Goal: Transaction & Acquisition: Purchase product/service

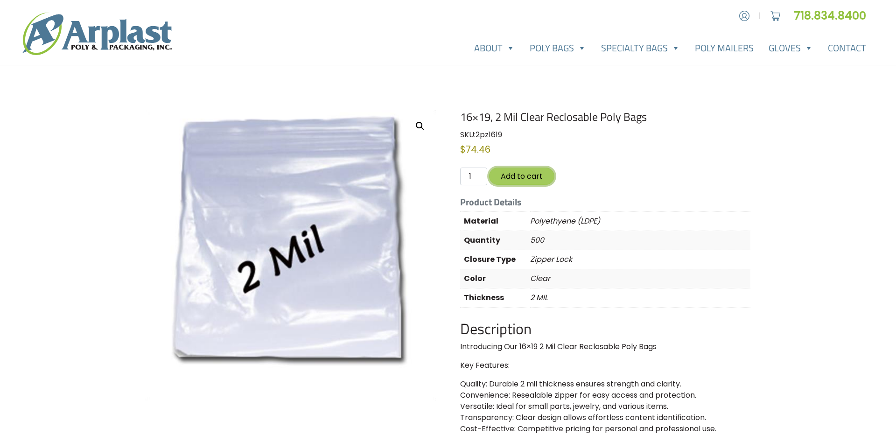
click at [512, 175] on button "Add to cart" at bounding box center [521, 176] width 65 height 17
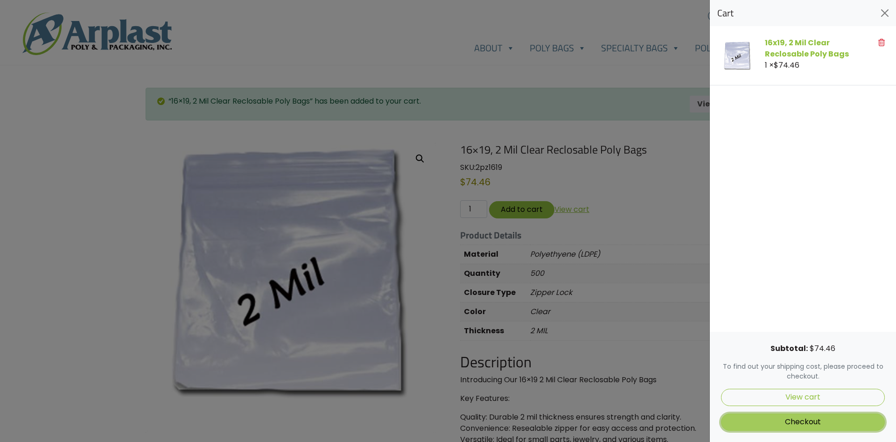
click at [821, 425] on link "Checkout" at bounding box center [803, 421] width 164 height 17
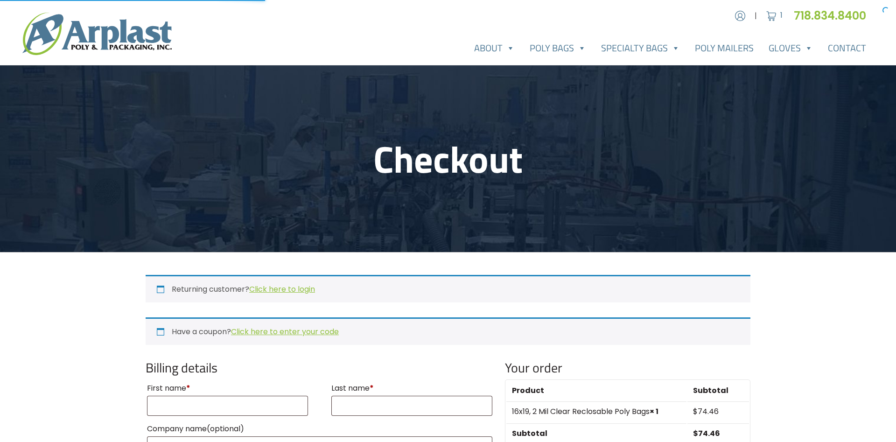
select select "NJ"
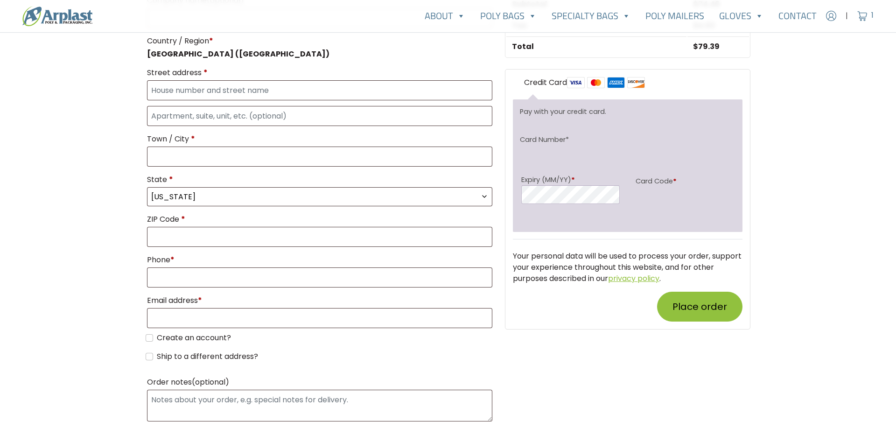
scroll to position [619, 0]
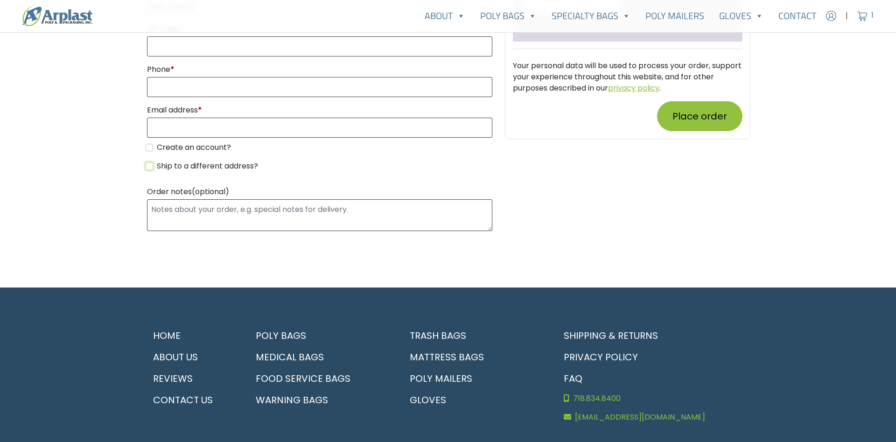
click at [148, 168] on input "Ship to a different address?" at bounding box center [149, 165] width 7 height 7
checkbox input "true"
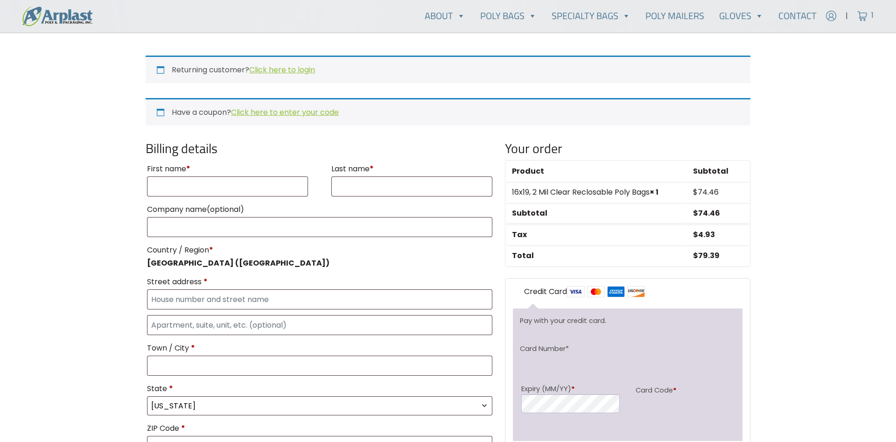
scroll to position [190, 0]
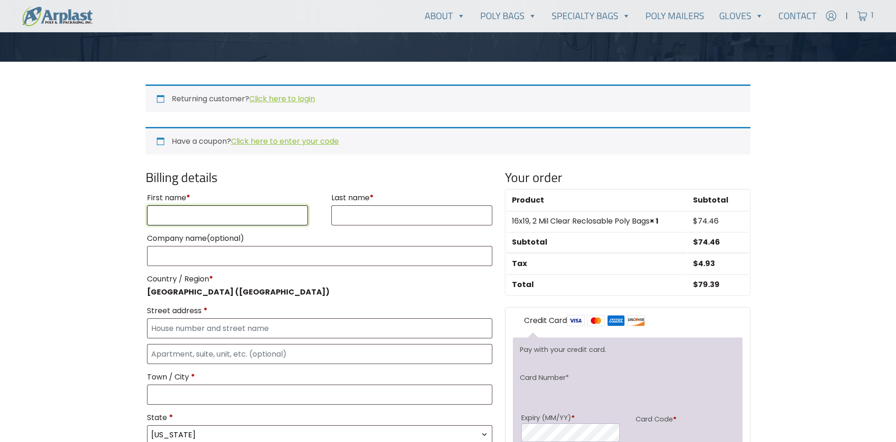
click at [167, 214] on input "First name *" at bounding box center [227, 215] width 161 height 20
type input "Breck"
type input "BarrettLane"
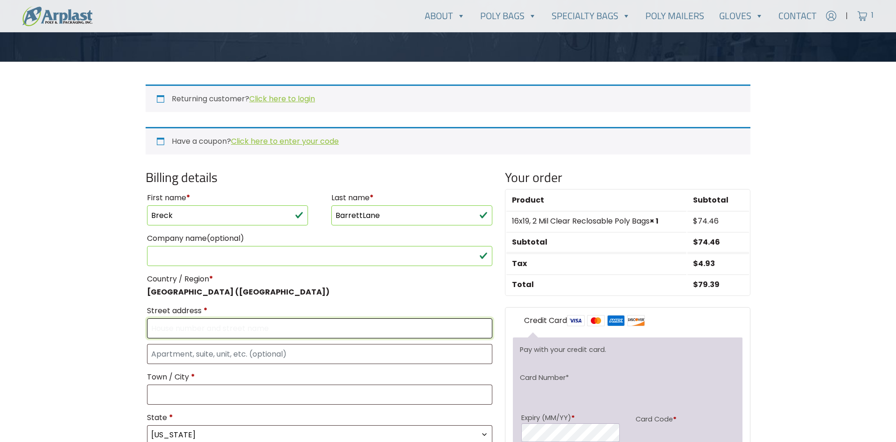
click at [162, 330] on input "Street address *" at bounding box center [319, 328] width 345 height 20
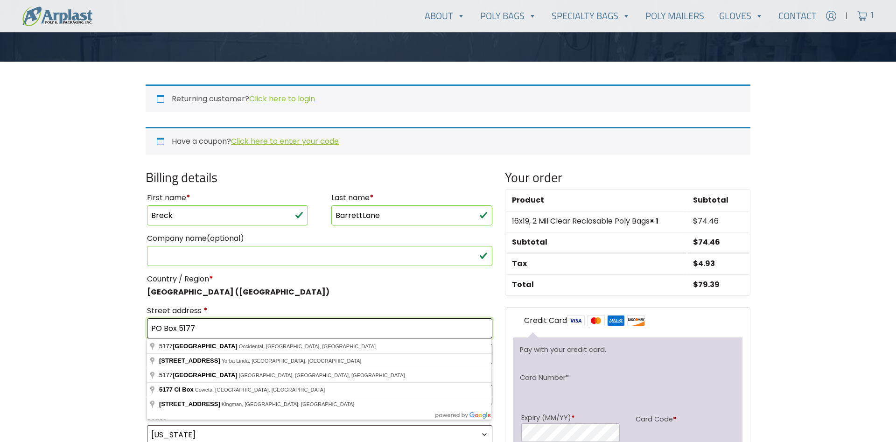
type input "PO Box 5177"
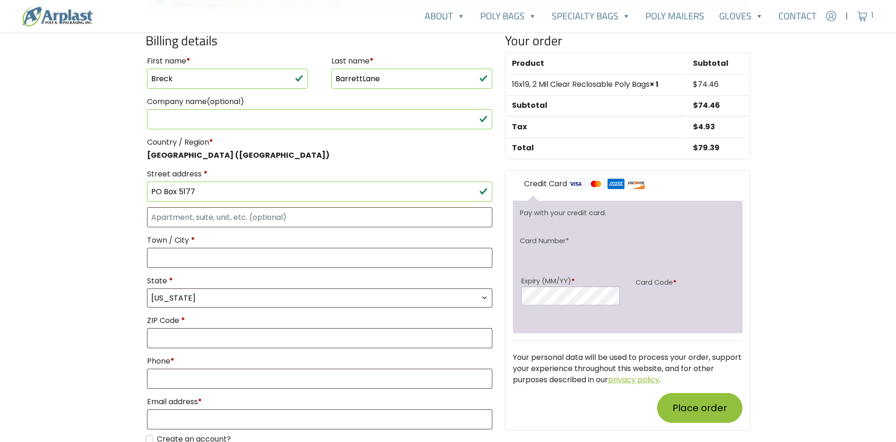
scroll to position [333, 0]
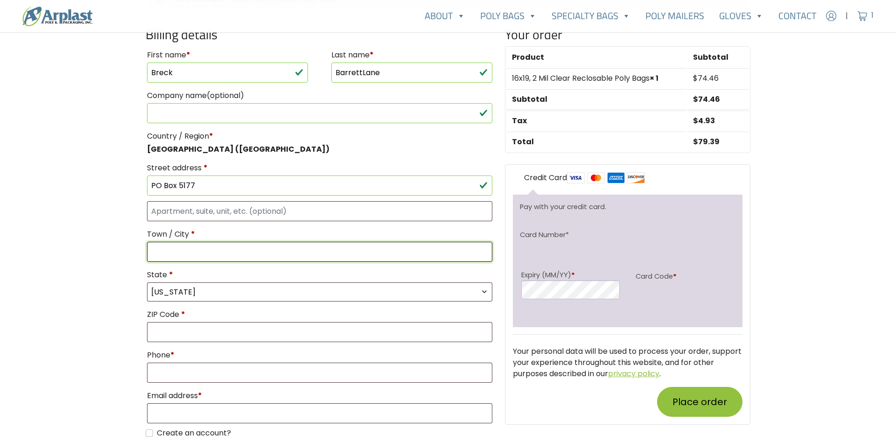
click at [166, 252] on input "Town / City *" at bounding box center [319, 252] width 345 height 20
type input "Larkspur"
select select "CA"
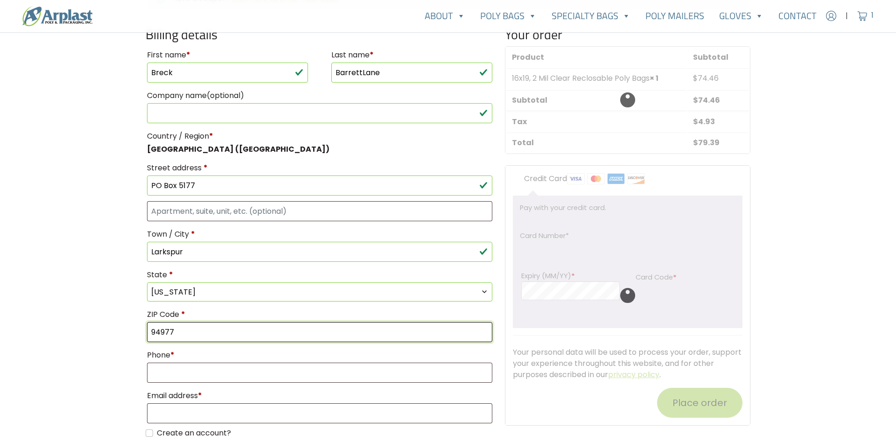
type input "94977"
click at [122, 285] on main "Checkout Returning customer? Click here to login If you have shopped with us be…" at bounding box center [448, 332] width 896 height 1201
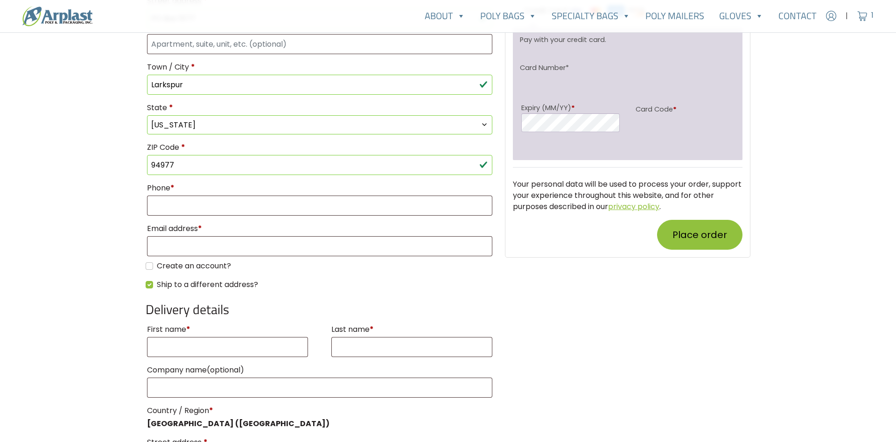
scroll to position [571, 0]
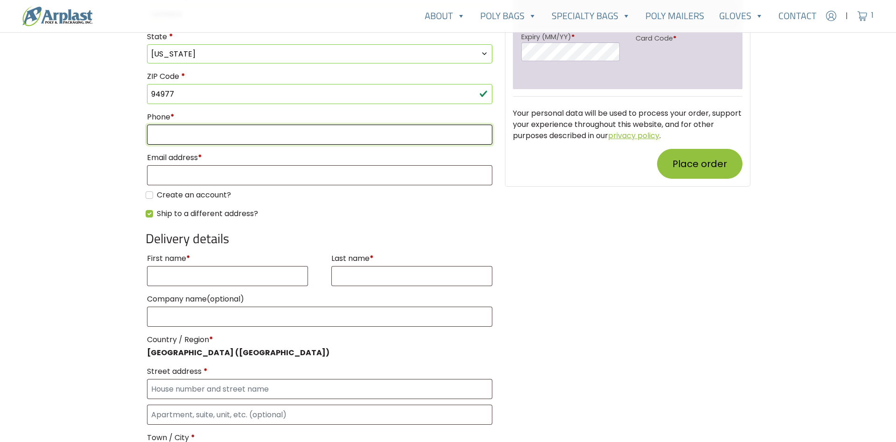
click at [199, 141] on input "Phone *" at bounding box center [319, 135] width 345 height 20
type input "415-259-9181"
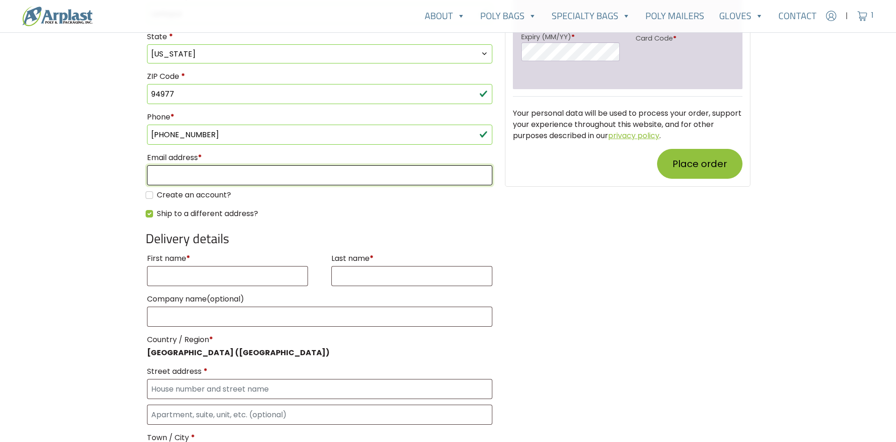
click at [203, 172] on input "Email address *" at bounding box center [319, 175] width 345 height 20
type input "l"
type input "slapshotfarm@gmail.com"
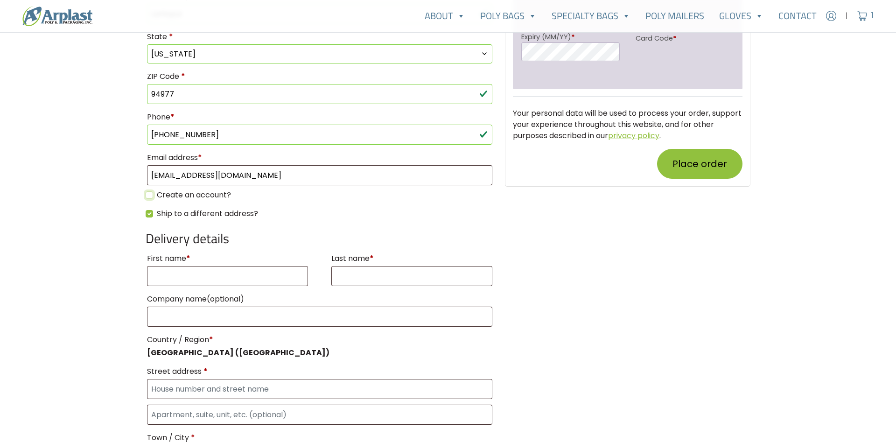
click at [150, 195] on input "Create an account?" at bounding box center [149, 194] width 7 height 7
checkbox input "true"
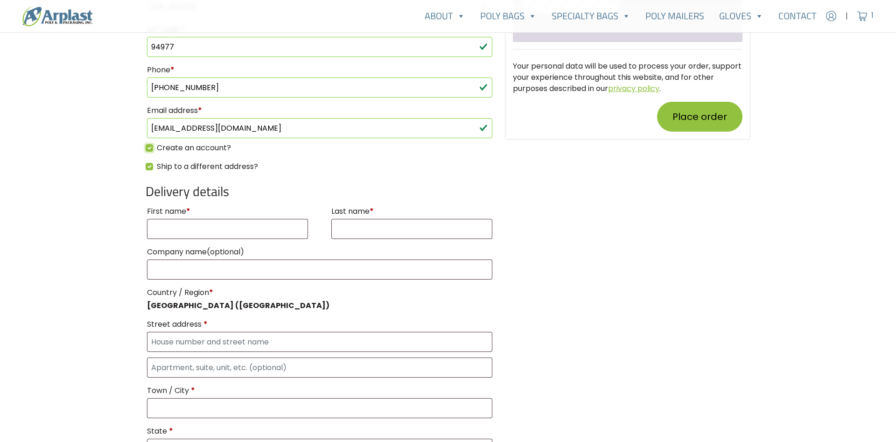
scroll to position [619, 0]
click at [172, 233] on input "First name *" at bounding box center [227, 228] width 161 height 20
type input "Breck"
type input "BarrettLane"
click at [116, 244] on main "Checkout Returning customer? Click here to login If you have shopped with us be…" at bounding box center [448, 47] width 896 height 1201
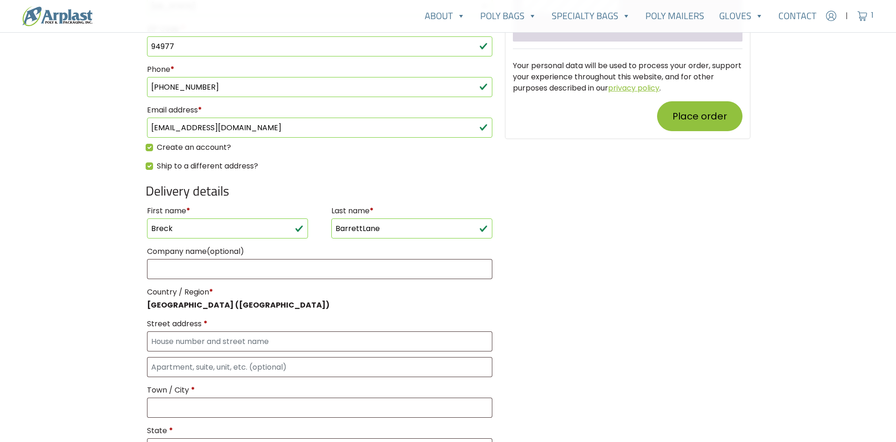
scroll to position [809, 0]
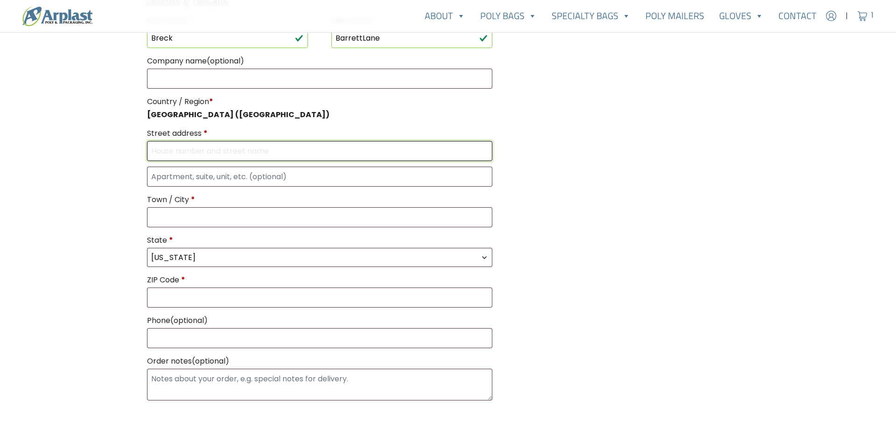
click at [171, 151] on input "Street address *" at bounding box center [319, 151] width 345 height 20
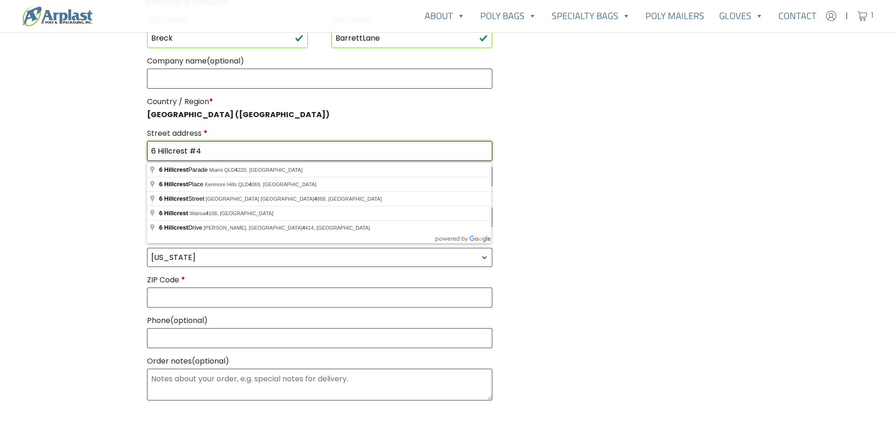
type input "6 Hillcrest #4"
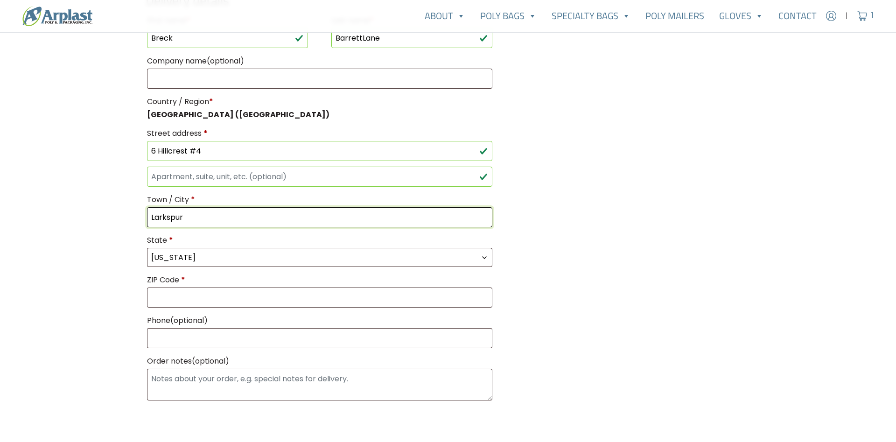
type input "Larkspur"
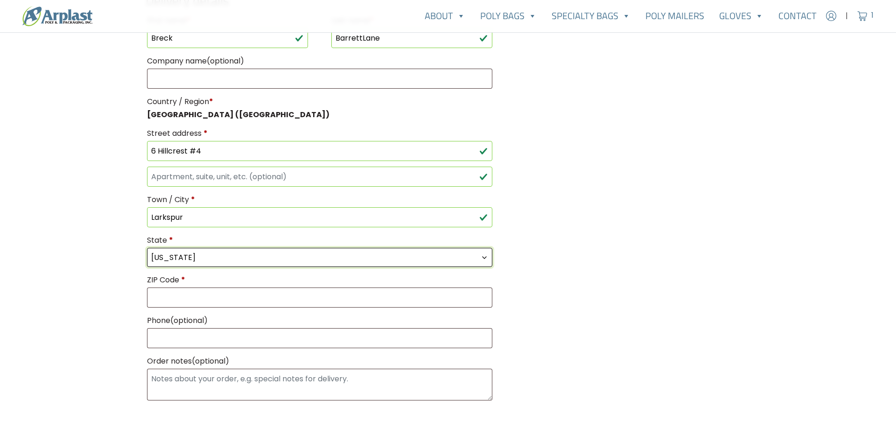
select select "CA"
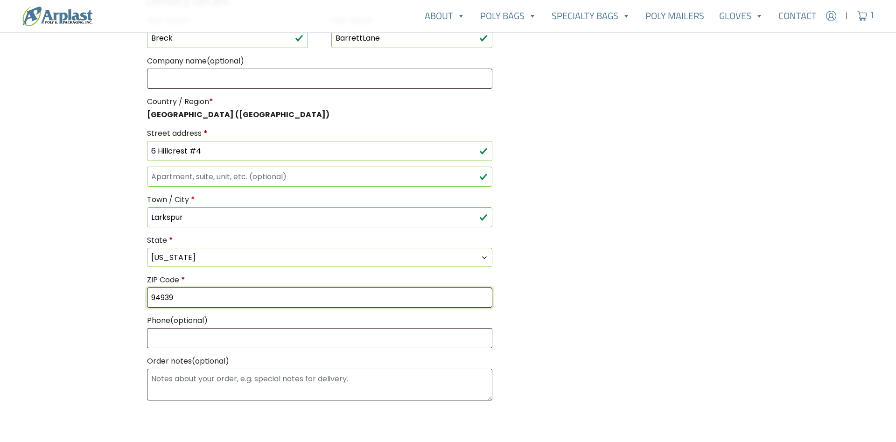
click at [181, 301] on input "94939" at bounding box center [319, 297] width 345 height 20
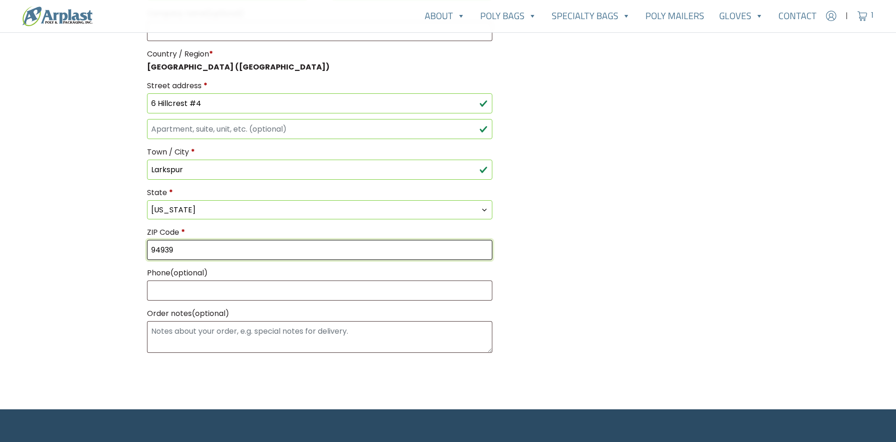
type input "94939"
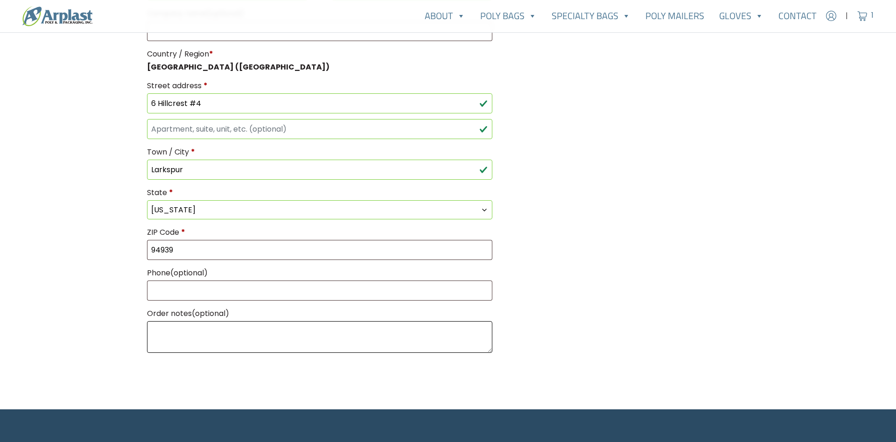
click at [206, 346] on textarea "Order notes (optional)" at bounding box center [319, 337] width 345 height 32
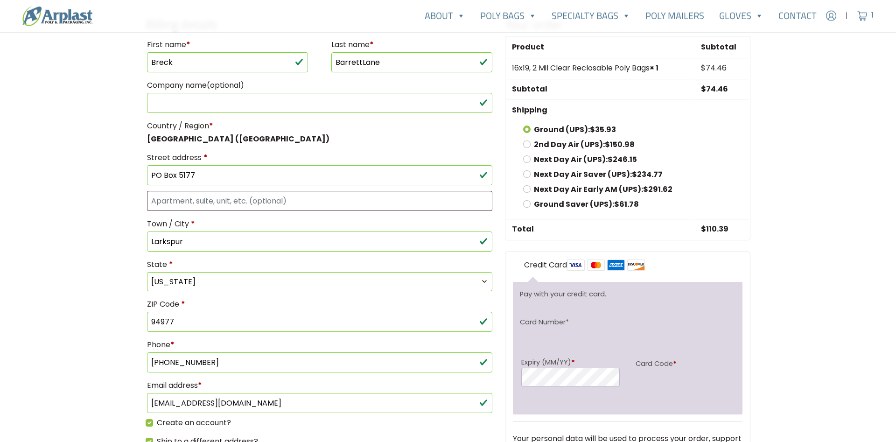
scroll to position [476, 0]
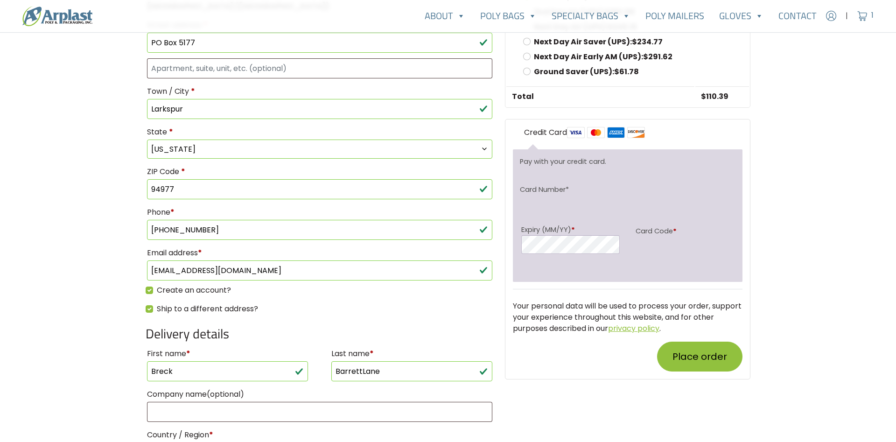
type textarea "ok to leave at door"
click at [772, 172] on main "Checkout Returning customer? Click here to login If you have shopped with us be…" at bounding box center [448, 189] width 896 height 1201
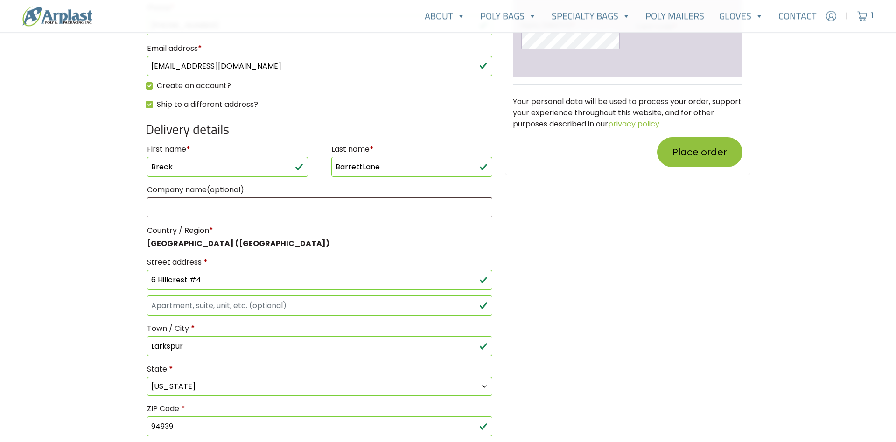
scroll to position [666, 0]
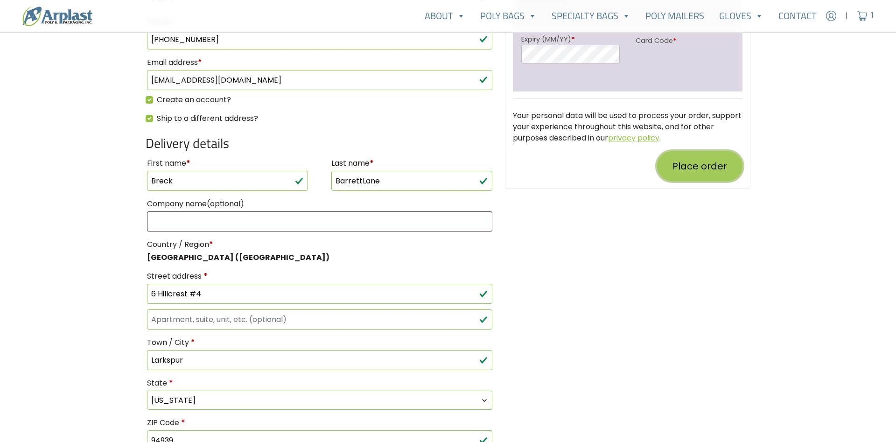
click at [695, 173] on button "Place order" at bounding box center [699, 166] width 85 height 30
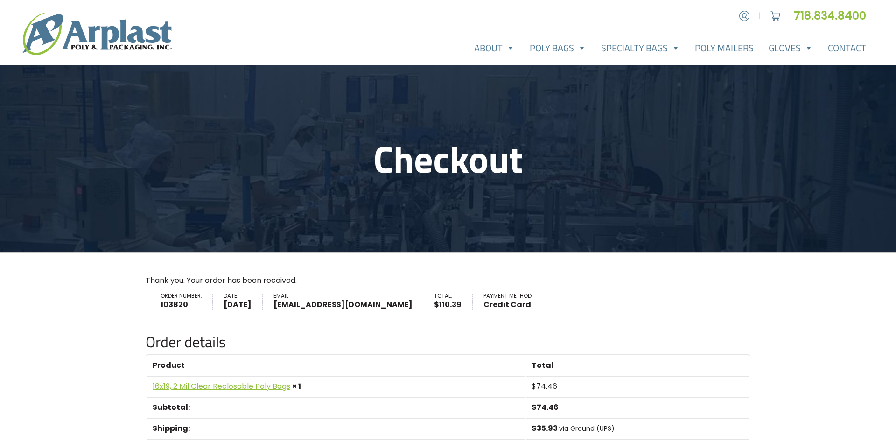
click at [315, 246] on header "Checkout" at bounding box center [448, 158] width 896 height 187
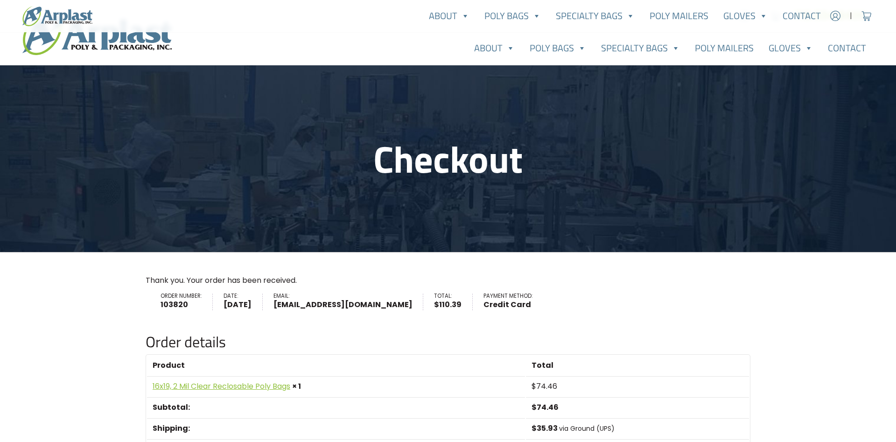
scroll to position [286, 0]
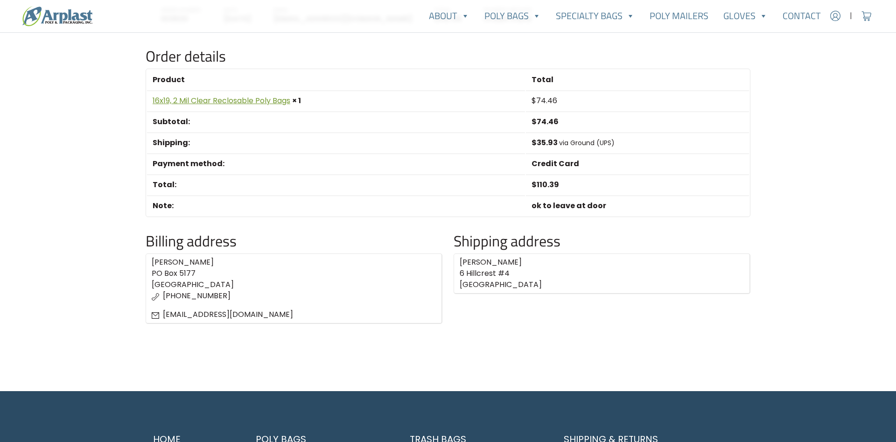
click at [252, 105] on link "16x19, 2 Mil Clear Reclosable Poly Bags" at bounding box center [222, 100] width 138 height 11
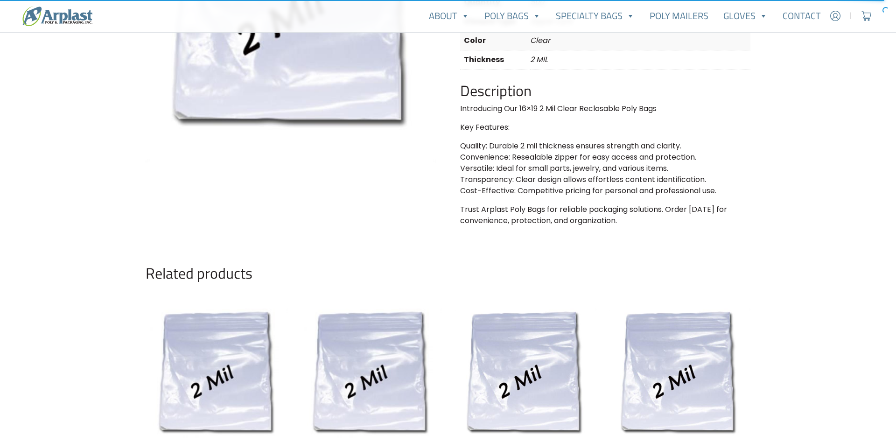
scroll to position [476, 0]
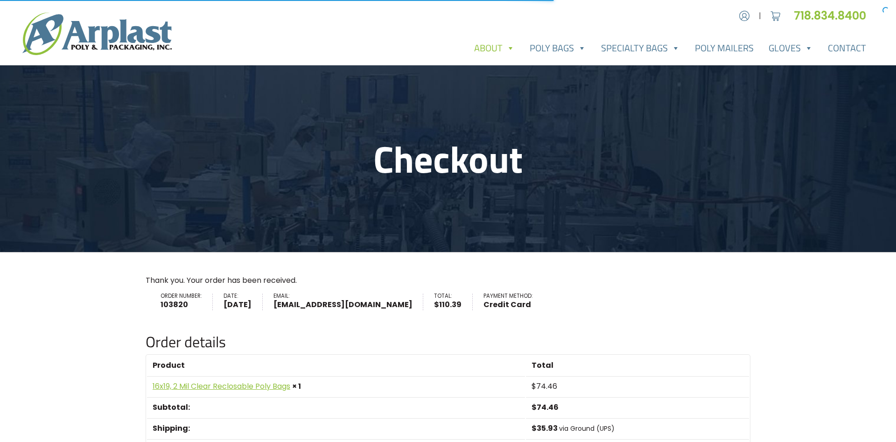
click at [501, 49] on link "About" at bounding box center [495, 48] width 56 height 19
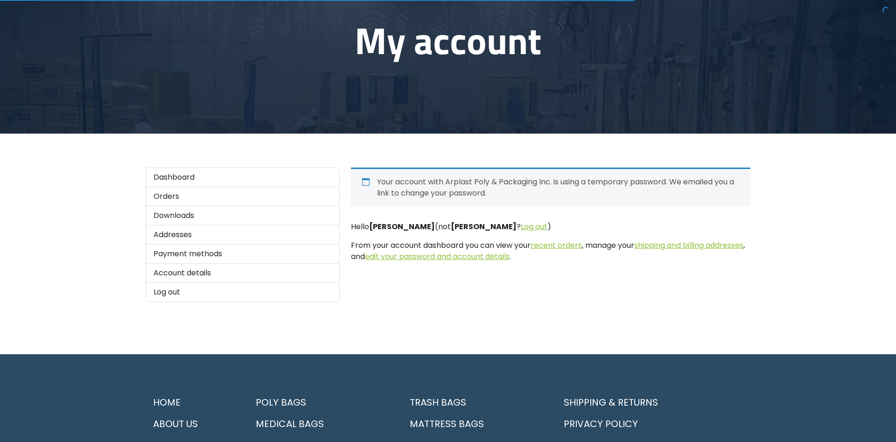
scroll to position [143, 0]
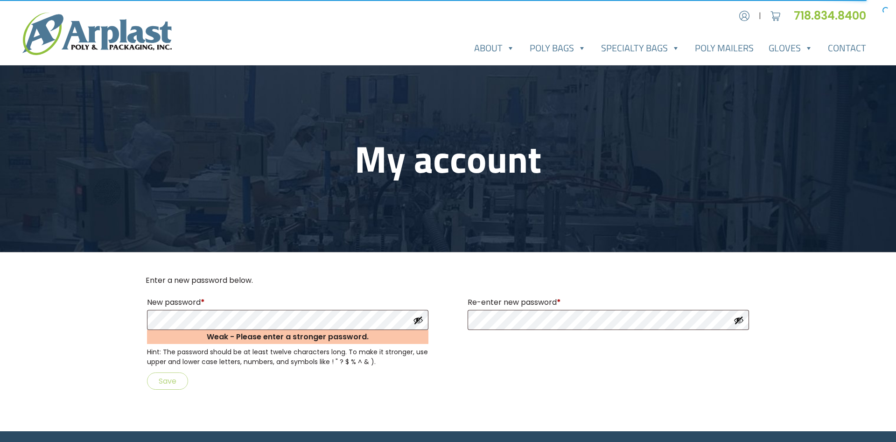
click at [414, 322] on button "Show password" at bounding box center [418, 320] width 10 height 10
click at [446, 389] on p "Save" at bounding box center [448, 381] width 605 height 20
click at [467, 368] on form "Enter a new password below. New password * Weak - Please enter a stronger passw…" at bounding box center [448, 333] width 605 height 116
click at [739, 320] on button "Show password" at bounding box center [739, 320] width 10 height 10
click at [401, 392] on div "Enter a new password below. New password * Weak - Please enter a stronger passw…" at bounding box center [448, 334] width 605 height 119
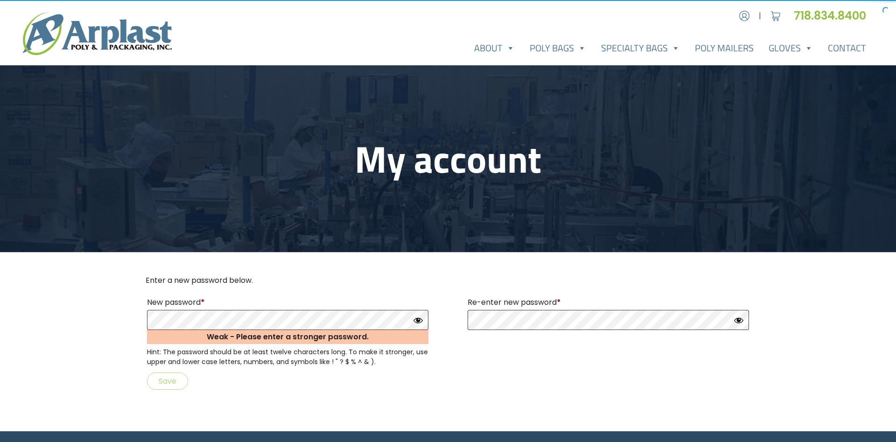
click at [121, 331] on main "My account Enter a new password below. New password * Weak - Please enter a str…" at bounding box center [448, 248] width 896 height 366
click at [169, 378] on p "Save" at bounding box center [448, 381] width 605 height 20
click at [170, 378] on p "Save" at bounding box center [448, 381] width 605 height 20
click at [338, 371] on form "Enter a new password below. New password * Weak - Please enter a stronger passw…" at bounding box center [448, 333] width 605 height 116
click at [152, 376] on p "Save" at bounding box center [448, 381] width 605 height 20
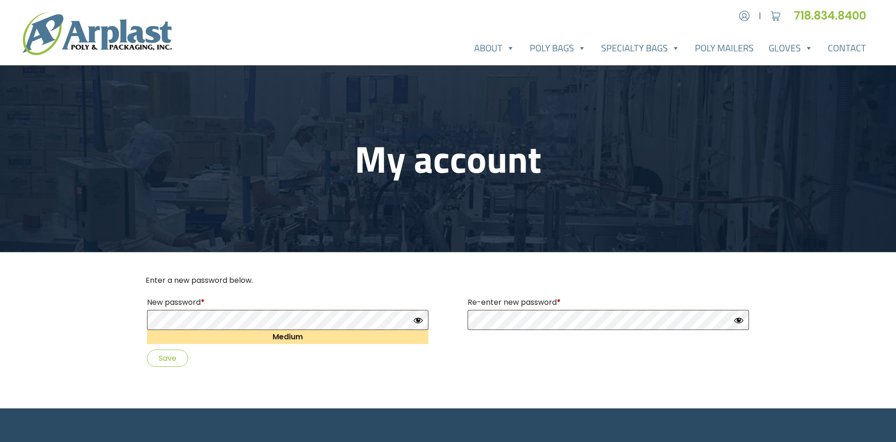
click at [432, 354] on p "Save" at bounding box center [448, 358] width 605 height 20
click at [177, 361] on button "Save" at bounding box center [167, 358] width 41 height 17
